Goal: Information Seeking & Learning: Learn about a topic

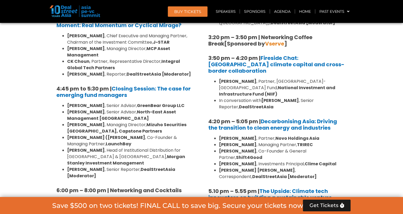
scroll to position [1646, 0]
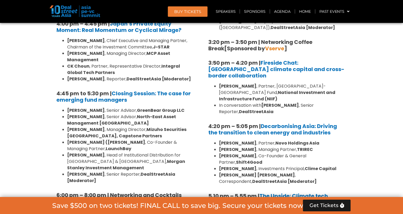
scroll to position [1699, 0]
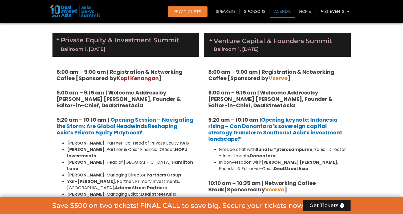
scroll to position [340, 0]
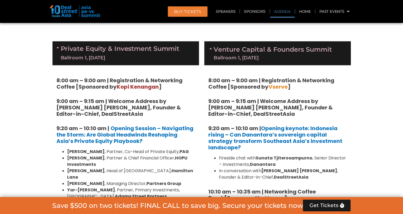
click at [255, 51] on link "Venture Capital & Founders​ Summit Ballroom 1, [DATE]" at bounding box center [273, 53] width 118 height 14
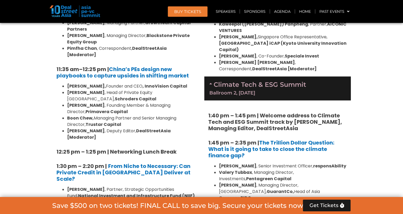
scroll to position [660, 0]
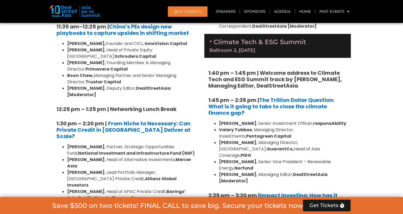
click at [298, 41] on div "Climate Tech & ESG Summit Ballroom 2, [DATE]" at bounding box center [277, 46] width 147 height 24
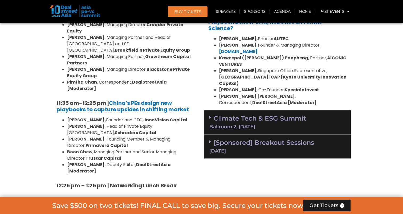
scroll to position [580, 0]
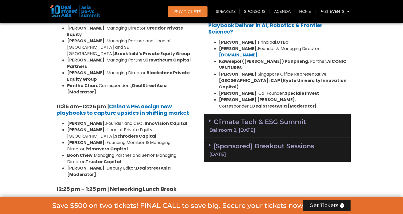
click at [289, 142] on link "[Sponsored] Breakout Sessions [DATE]" at bounding box center [277, 149] width 136 height 15
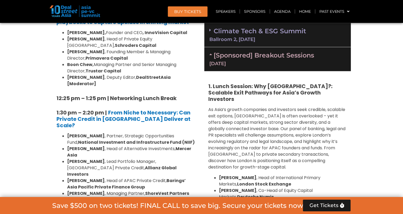
scroll to position [633, 0]
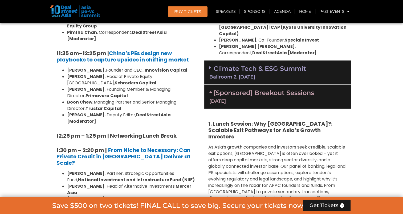
click at [295, 92] on div "[Sponsored] Breakout Sessions [DATE]" at bounding box center [277, 97] width 147 height 24
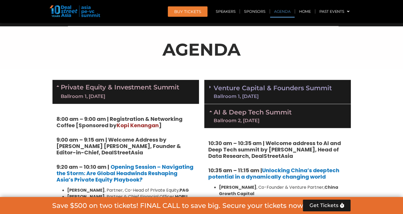
scroll to position [287, 0]
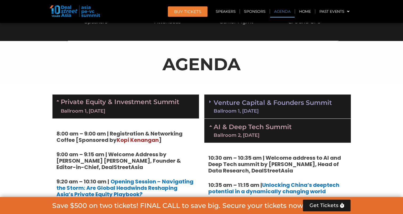
click at [297, 100] on link "Venture Capital & Founders​ Summit Ballroom 1, [DATE]" at bounding box center [273, 107] width 118 height 14
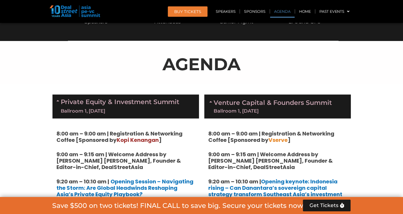
click at [297, 100] on link "Venture Capital & Founders​ Summit Ballroom 1, [DATE]" at bounding box center [273, 107] width 118 height 14
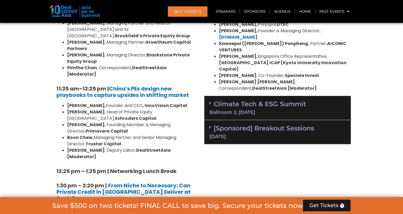
scroll to position [633, 0]
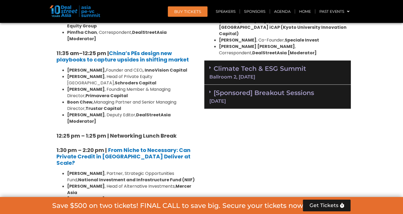
click at [292, 99] on div "[DATE]" at bounding box center [277, 101] width 136 height 5
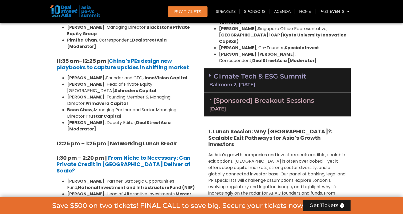
scroll to position [580, 0]
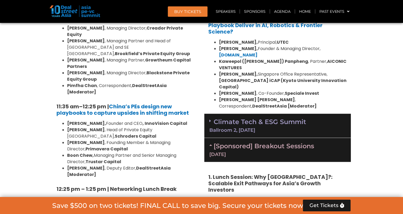
click at [276, 142] on link "[Sponsored] Breakout Sessions [DATE]" at bounding box center [277, 149] width 136 height 15
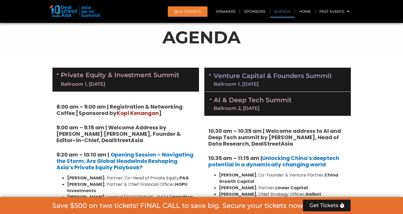
scroll to position [314, 0]
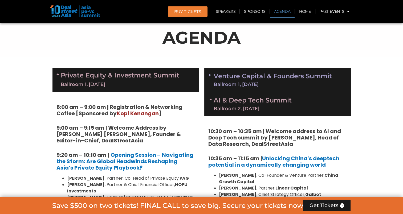
click at [279, 108] on div "Ballroom 2, [DATE]" at bounding box center [253, 108] width 78 height 5
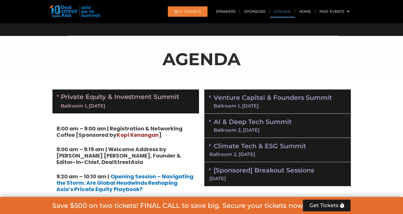
scroll to position [287, 0]
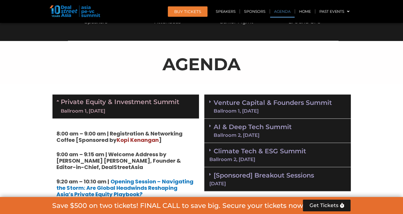
click at [163, 99] on link "Private Equity & Investment Summit Ballroom 1, [DATE]" at bounding box center [120, 107] width 119 height 16
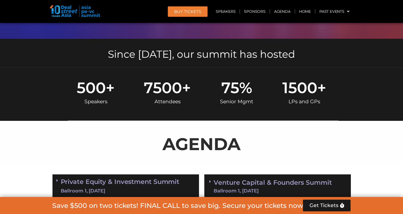
scroll to position [260, 0]
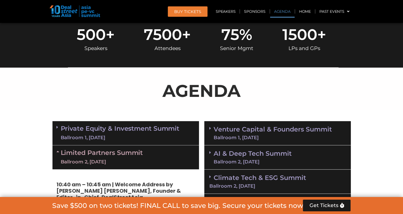
click at [167, 150] on div "Limited Partners [GEOGRAPHIC_DATA] 2, [DATE]" at bounding box center [125, 157] width 147 height 24
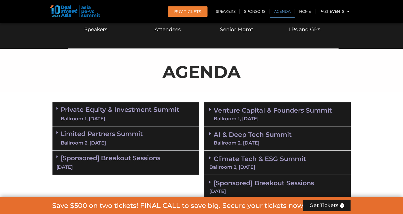
scroll to position [314, 0]
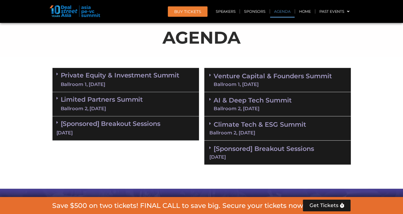
click at [258, 121] on link "Climate Tech & ESG Summit Ballroom 2, [DATE]" at bounding box center [277, 128] width 136 height 15
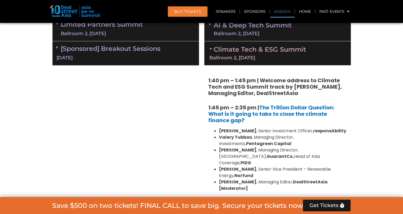
scroll to position [350, 0]
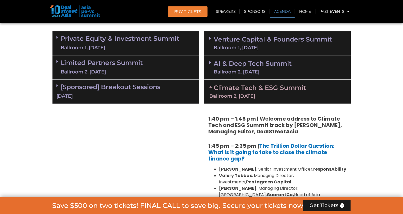
click at [263, 74] on div "AI & Deep Tech Summit Ballroom 2, [DATE]" at bounding box center [277, 67] width 147 height 24
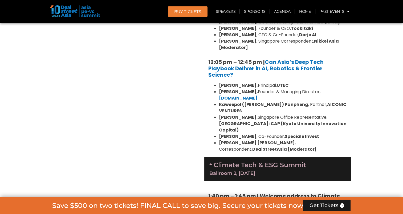
click at [293, 161] on link "Climate Tech & ESG Summit Ballroom 2, [DATE]" at bounding box center [277, 168] width 136 height 15
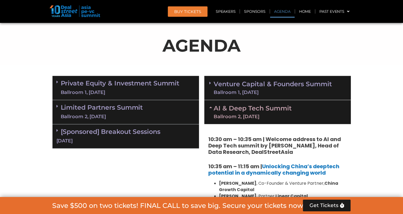
scroll to position [303, 0]
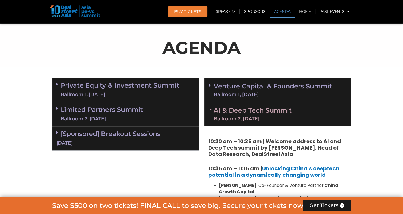
click at [273, 103] on div "AI & Deep Tech Summit Ballroom 2, [DATE]" at bounding box center [277, 114] width 147 height 24
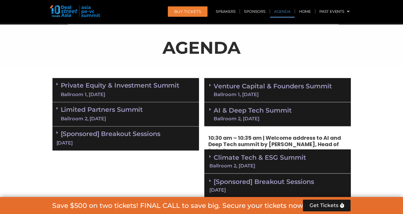
click at [282, 83] on link "Venture Capital & Founders​ Summit Ballroom 1, [DATE]" at bounding box center [273, 90] width 118 height 14
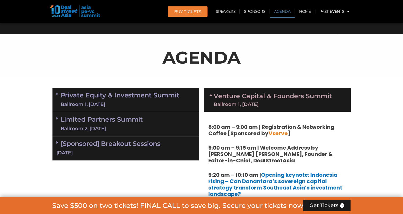
scroll to position [291, 0]
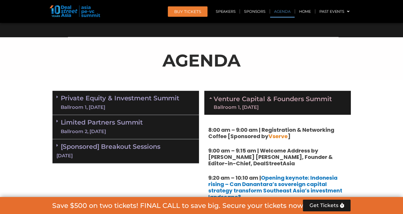
click at [269, 96] on link "Venture Capital & Founders​ Summit Ballroom 1, [DATE]" at bounding box center [273, 103] width 118 height 14
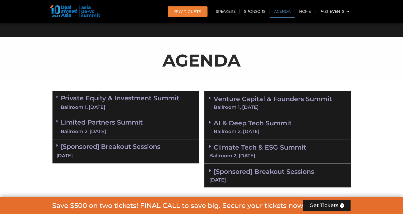
click at [158, 127] on div "Limited Partners [GEOGRAPHIC_DATA] 2, [DATE]" at bounding box center [125, 127] width 147 height 24
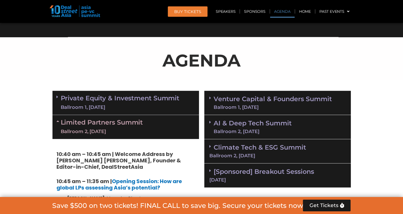
click at [163, 126] on div "Limited Partners [GEOGRAPHIC_DATA] 2, [DATE]" at bounding box center [125, 127] width 147 height 24
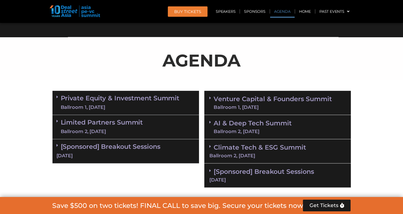
click at [164, 103] on link "Private Equity & Investment Summit Ballroom 1, [DATE]" at bounding box center [120, 103] width 119 height 16
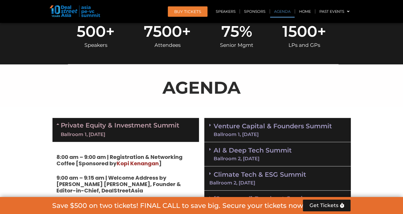
scroll to position [264, 0]
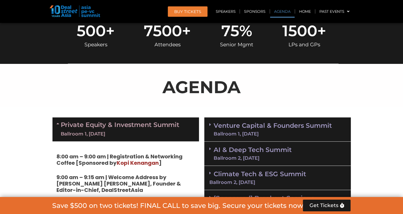
click at [137, 129] on link "Private Equity & Investment Summit Ballroom 1, [DATE]" at bounding box center [120, 129] width 119 height 16
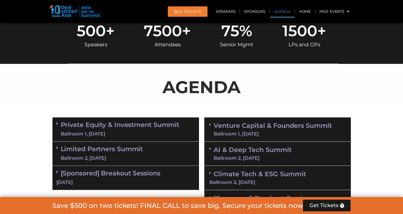
click at [139, 165] on div "Limited Partners [GEOGRAPHIC_DATA] 2, [DATE]" at bounding box center [125, 154] width 147 height 24
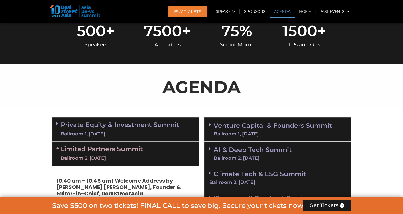
click at [139, 165] on div "Limited Partners [GEOGRAPHIC_DATA] 2, [DATE]" at bounding box center [125, 154] width 147 height 24
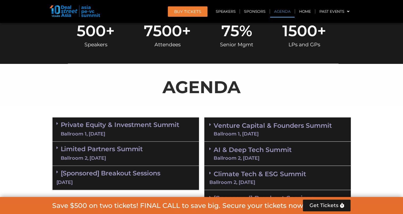
click at [135, 172] on link "[Sponsored] Breakout Sessions [DATE]" at bounding box center [125, 177] width 139 height 17
click at [135, 173] on link "[Sponsored] Breakout Sessions [DATE]" at bounding box center [125, 177] width 139 height 17
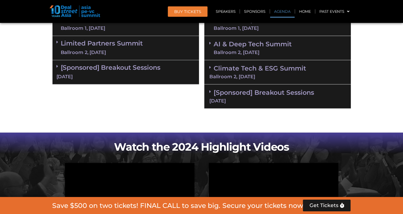
scroll to position [371, 0]
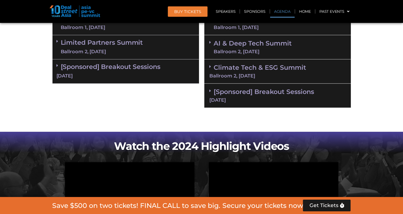
click at [142, 73] on div "[DATE]" at bounding box center [125, 76] width 139 height 7
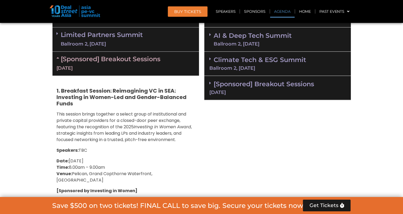
scroll to position [344, 0]
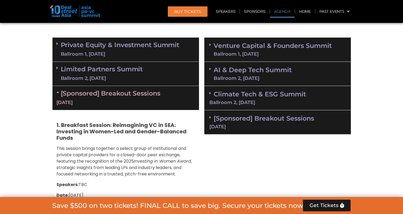
click at [170, 97] on div "[Sponsored] Breakout Sessions [DATE]" at bounding box center [125, 98] width 147 height 24
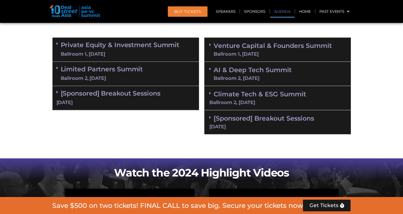
click at [157, 75] on div "Limited Partners [GEOGRAPHIC_DATA] 2, [DATE]" at bounding box center [125, 74] width 147 height 24
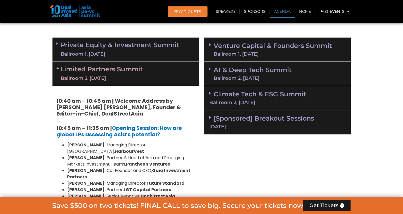
click at [157, 75] on div "Limited Partners [GEOGRAPHIC_DATA] 2, [DATE]" at bounding box center [125, 74] width 147 height 24
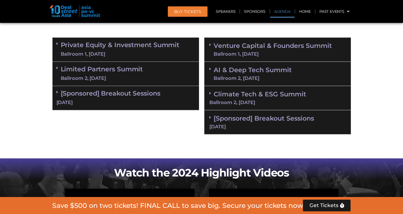
click at [157, 75] on div "Limited Partners [GEOGRAPHIC_DATA] 2, [DATE]" at bounding box center [125, 74] width 147 height 24
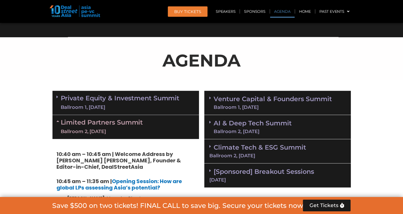
scroll to position [264, 0]
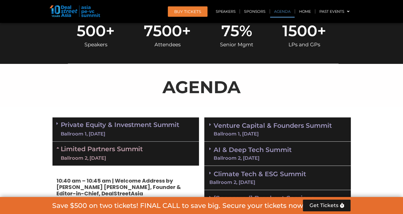
click at [124, 148] on link "Limited Partners [GEOGRAPHIC_DATA] 2, [DATE]" at bounding box center [102, 154] width 82 height 16
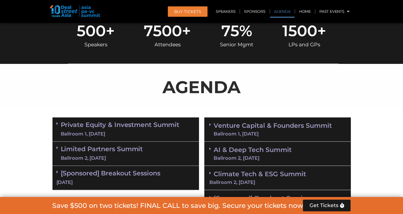
click at [124, 147] on link "Limited Partners [GEOGRAPHIC_DATA] 2, [DATE]" at bounding box center [102, 154] width 82 height 16
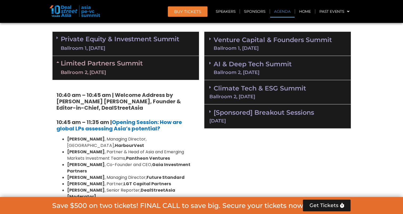
scroll to position [344, 0]
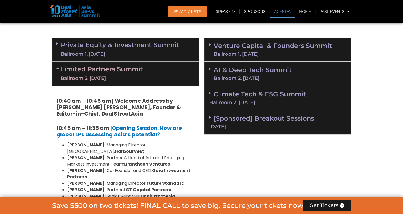
click at [246, 76] on div "Ballroom 2, [DATE]" at bounding box center [253, 78] width 78 height 5
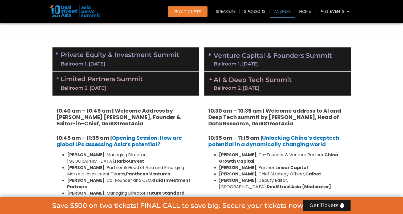
scroll to position [328, 0]
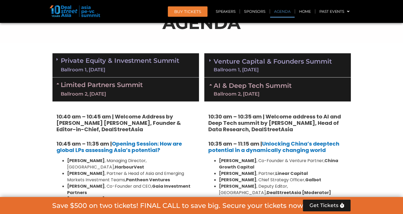
click at [250, 84] on link "AI & Deep Tech Summit Ballroom 2, [DATE]" at bounding box center [253, 90] width 78 height 14
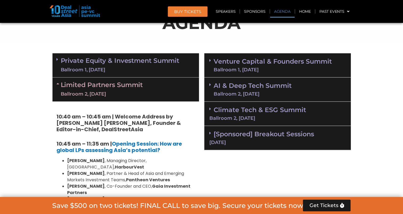
click at [278, 61] on link "Venture Capital & Founders​ Summit Ballroom 1, [DATE]" at bounding box center [273, 65] width 118 height 14
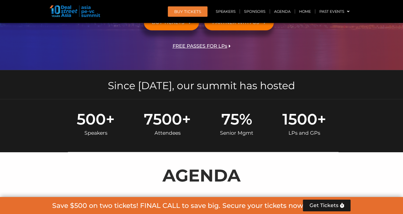
scroll to position [342, 0]
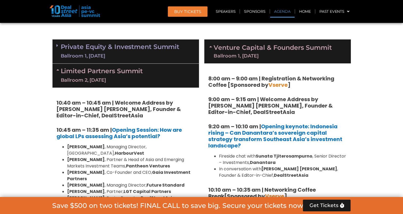
click at [124, 45] on link "Private Equity & Investment Summit Ballroom 1, [DATE]" at bounding box center [120, 51] width 119 height 16
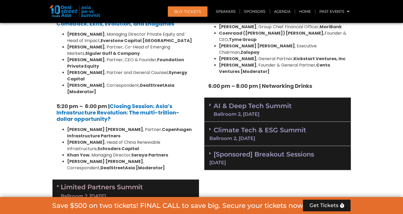
scroll to position [1088, 0]
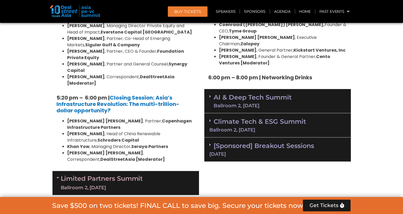
click at [134, 175] on link "Limited Partners [GEOGRAPHIC_DATA] 2, [DATE]" at bounding box center [102, 183] width 82 height 16
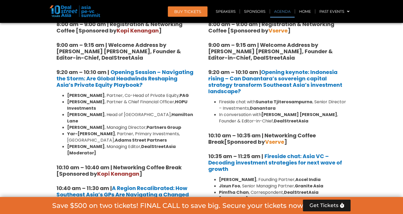
scroll to position [342, 0]
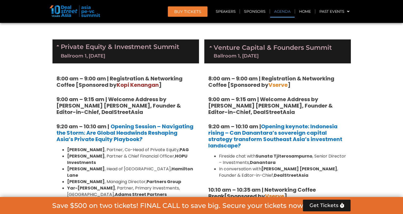
click at [145, 59] on div "Private Equity & Investment Summit Ballroom 1, [DATE]" at bounding box center [125, 51] width 147 height 24
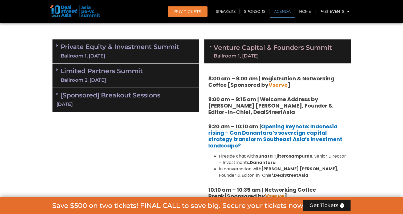
click at [145, 59] on div "Private Equity & Investment Summit Ballroom 1, [DATE]" at bounding box center [125, 51] width 147 height 24
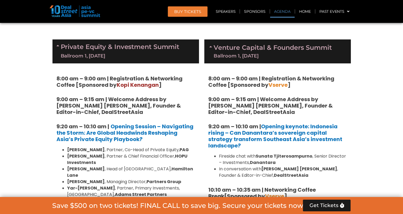
click at [246, 54] on div "Ballroom 1, [DATE]" at bounding box center [273, 56] width 118 height 5
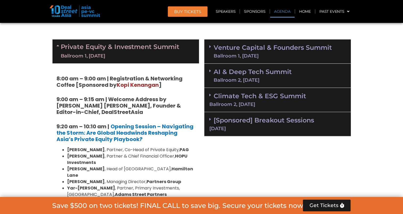
click at [246, 54] on div "Ballroom 1, [DATE]" at bounding box center [273, 56] width 118 height 5
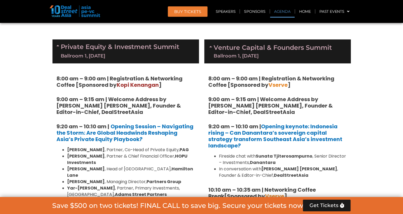
click at [228, 59] on div "Venture Capital & Founders​ Summit Ballroom 1, [DATE]" at bounding box center [277, 51] width 147 height 24
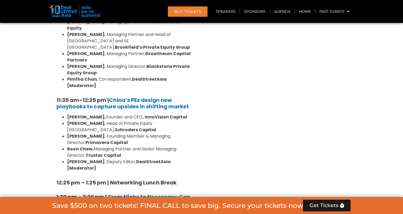
scroll to position [609, 0]
